Goal: Find specific page/section: Find specific page/section

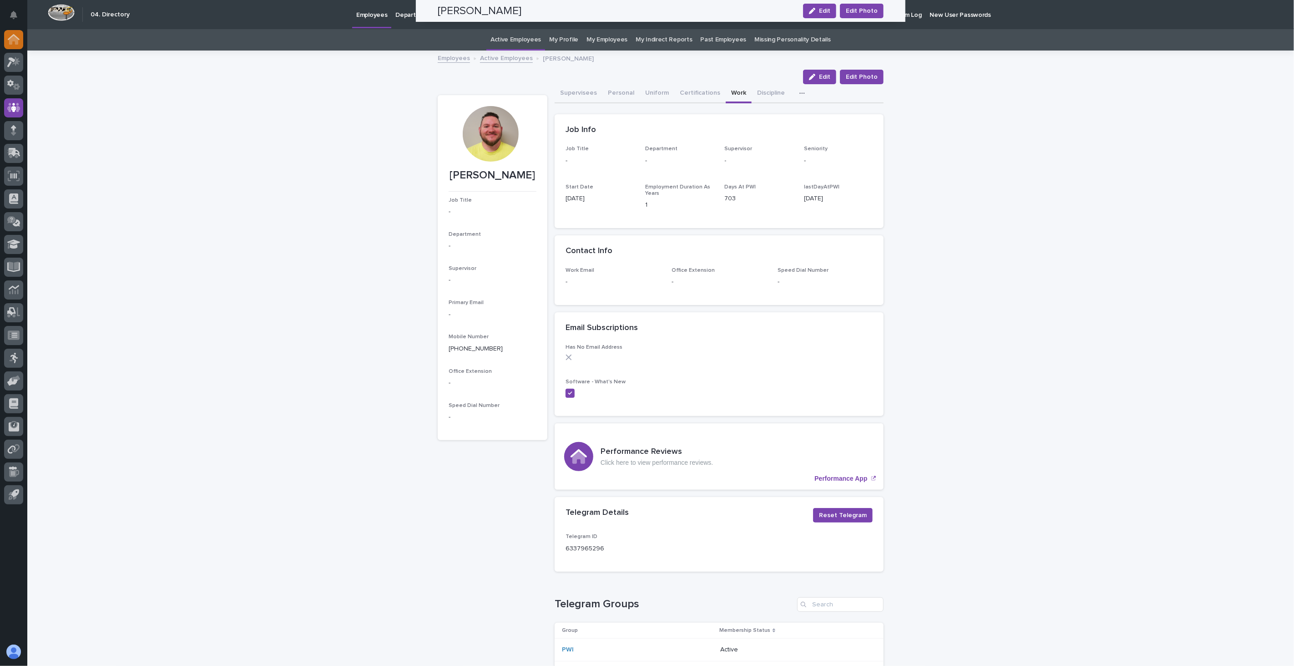
scroll to position [563, 0]
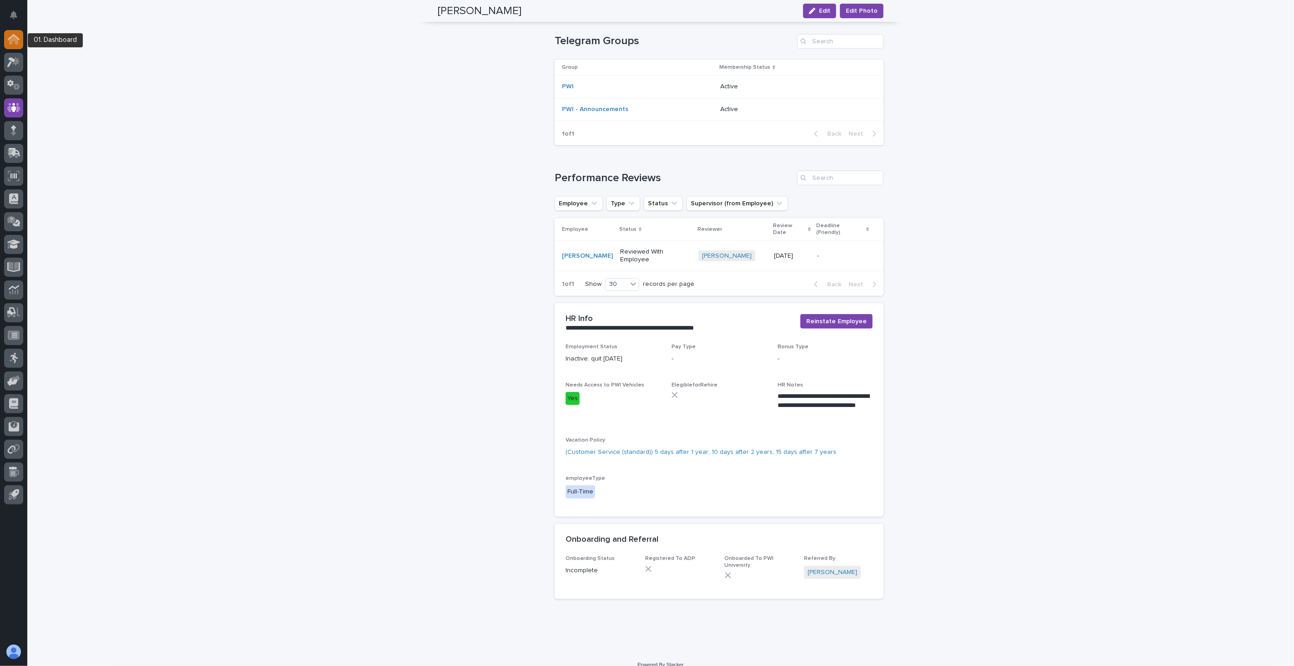
click at [8, 35] on icon at bounding box center [14, 39] width 12 height 10
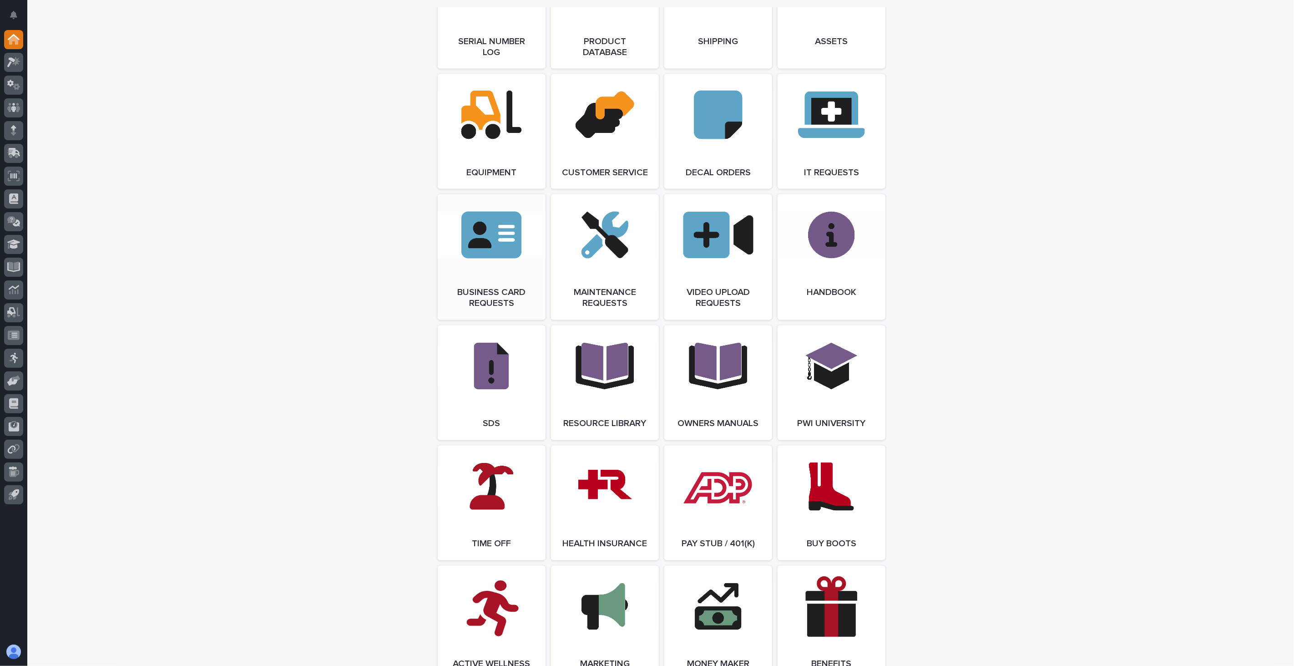
scroll to position [1264, 0]
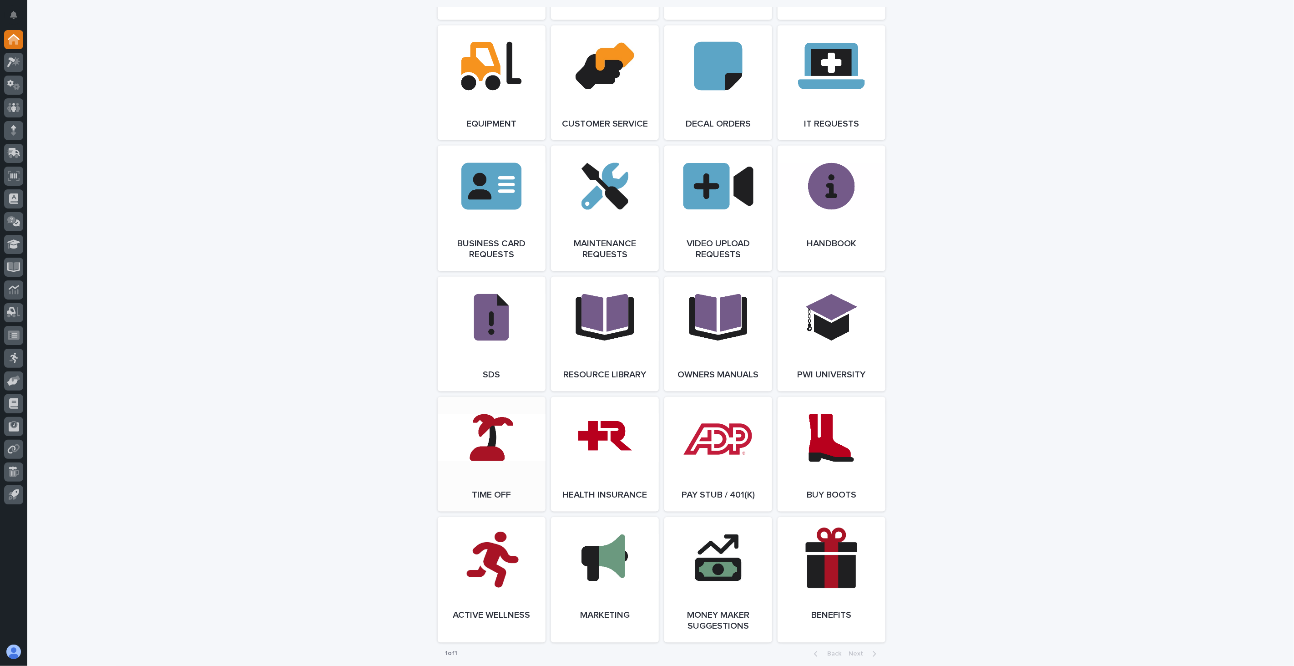
click at [482, 462] on link "Open Link" at bounding box center [492, 454] width 108 height 115
click at [13, 106] on icon at bounding box center [13, 107] width 5 height 9
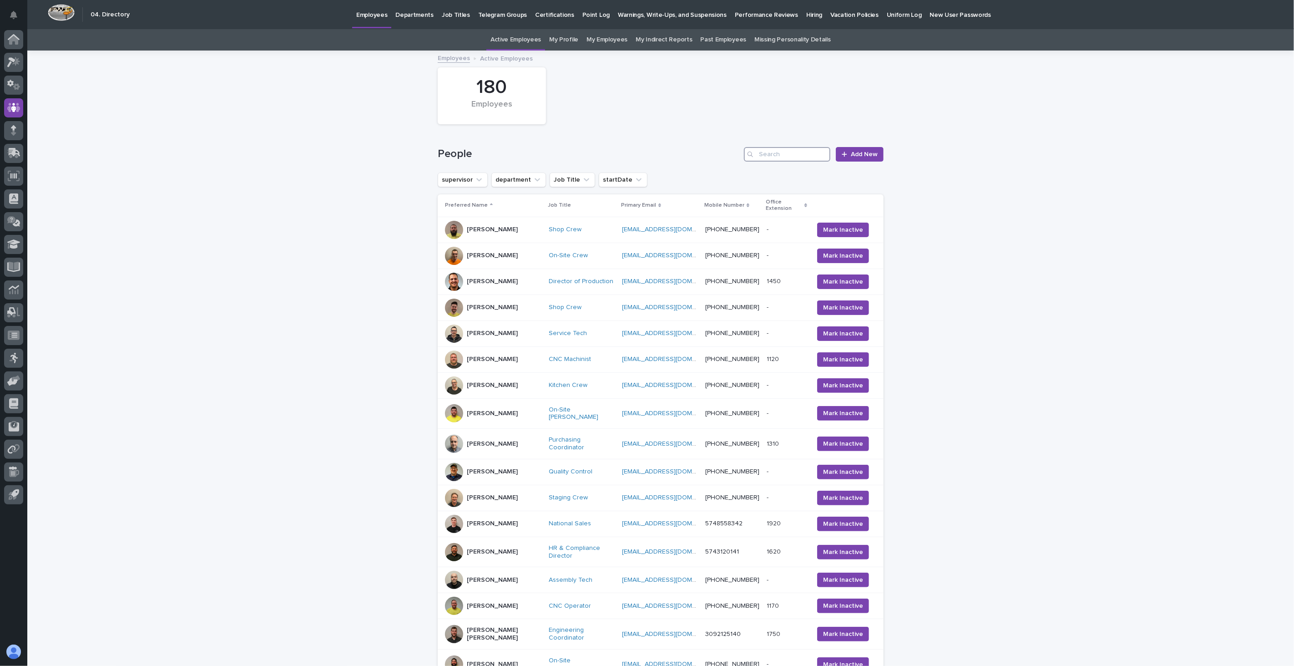
click at [801, 157] on input "Search" at bounding box center [787, 154] width 86 height 15
click at [728, 41] on link "Past Employees" at bounding box center [724, 39] width 46 height 21
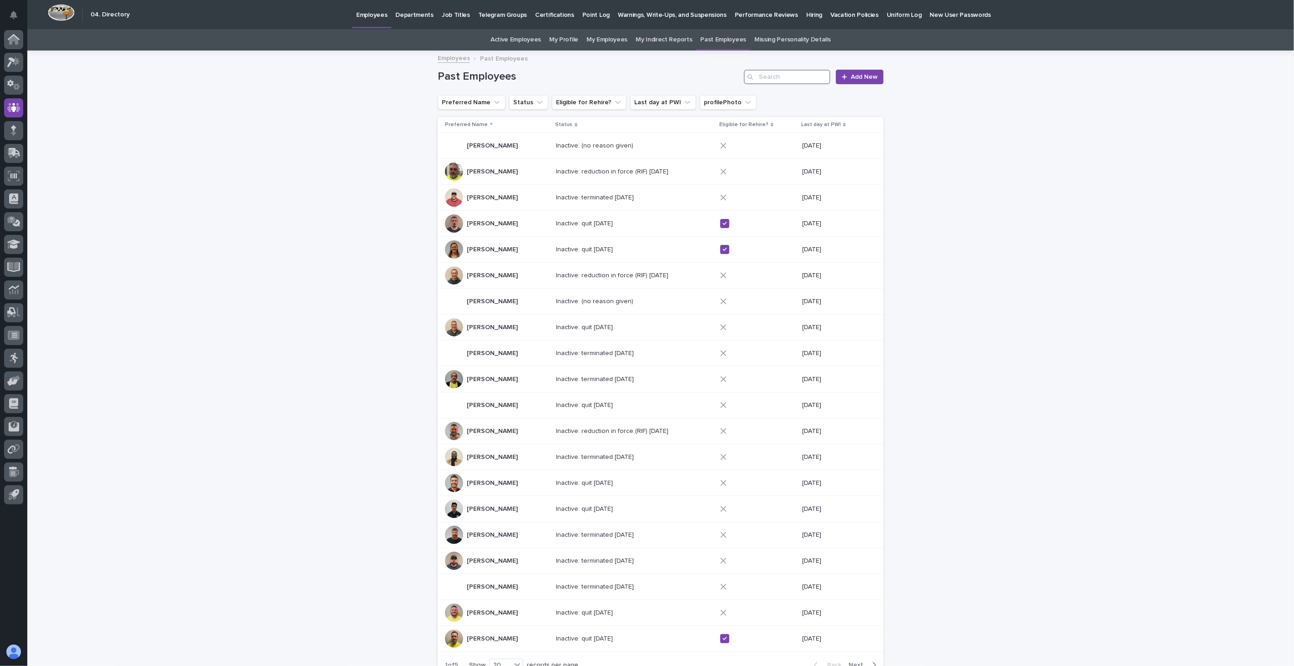
click at [771, 79] on input "Search" at bounding box center [787, 77] width 86 height 15
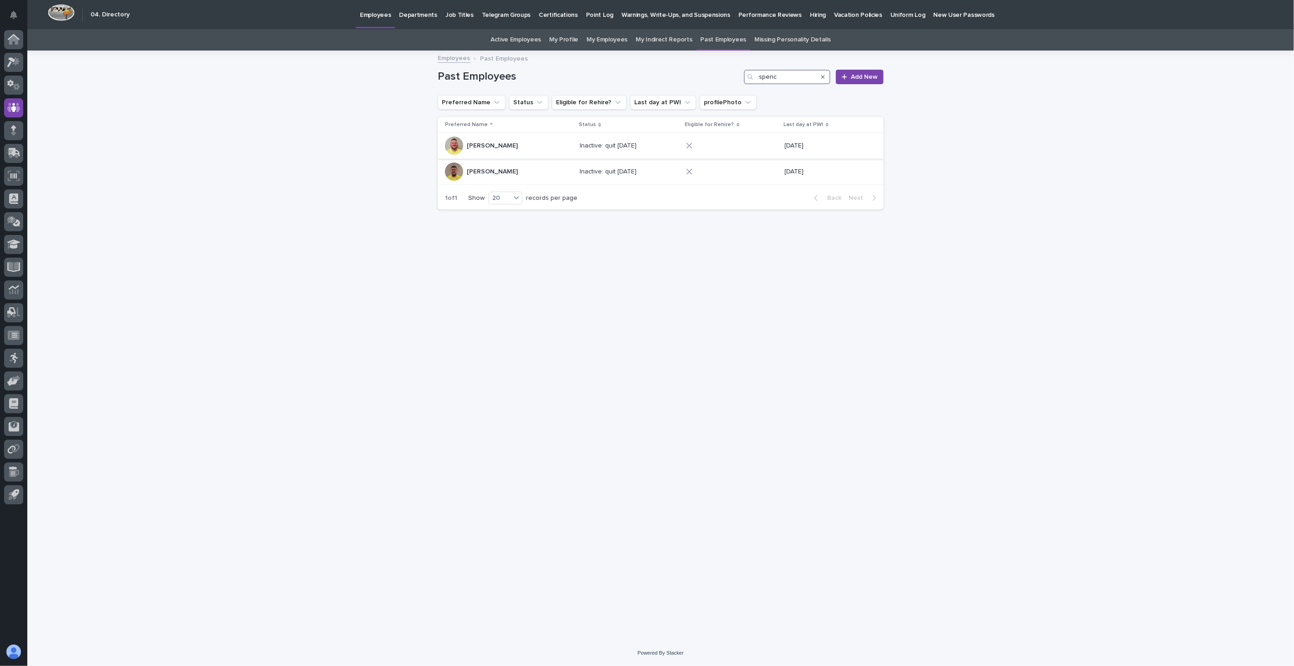
type input "spenc"
click at [520, 148] on p "[PERSON_NAME]" at bounding box center [493, 145] width 53 height 10
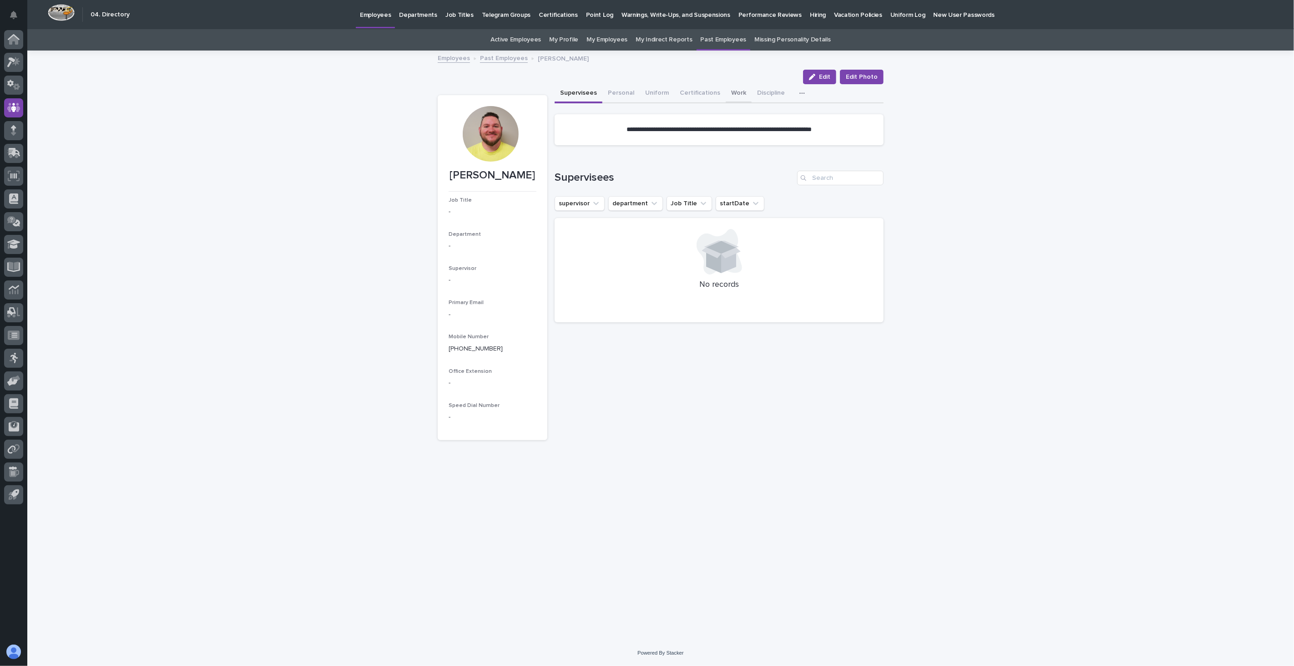
click at [730, 94] on button "Work" at bounding box center [739, 93] width 26 height 19
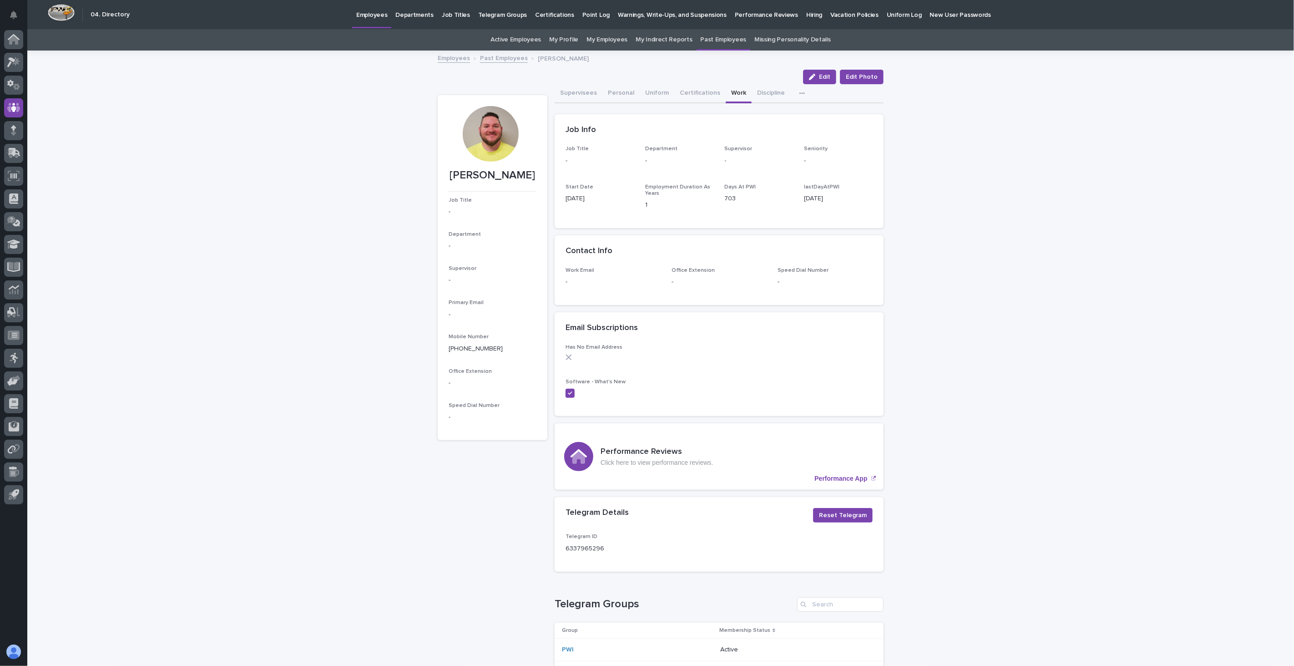
click at [1, 550] on div at bounding box center [13, 575] width 27 height 134
